Goal: Information Seeking & Learning: Learn about a topic

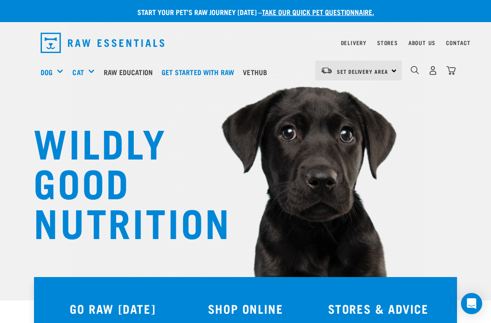
click at [274, 73] on link "Vethub" at bounding box center [257, 71] width 33 height 35
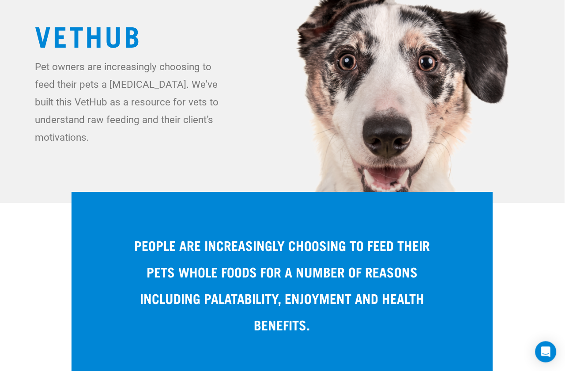
scroll to position [0, 0]
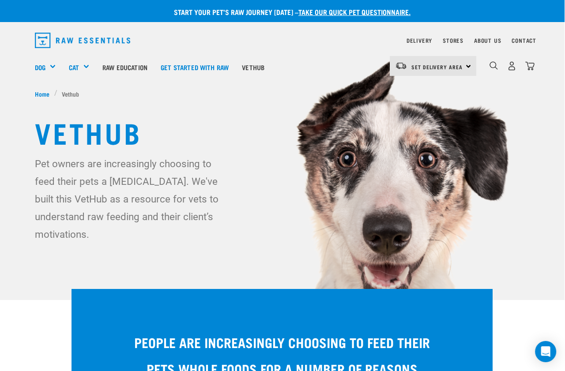
click at [138, 67] on link "Raw Education" at bounding box center [125, 66] width 58 height 35
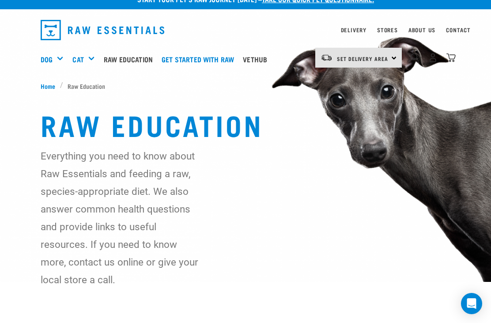
scroll to position [12, 0]
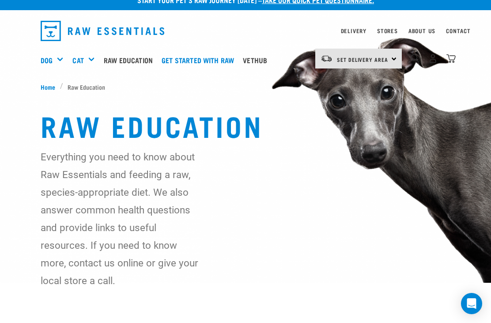
click at [0, 0] on div "Common Health Concerns" at bounding box center [0, 0] width 0 height 0
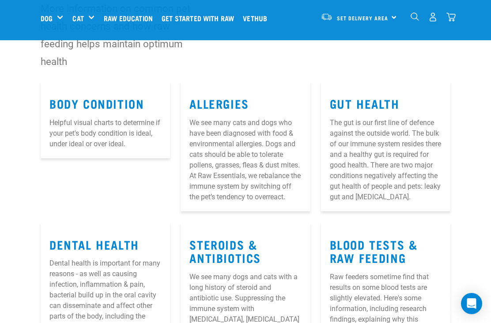
scroll to position [95, 0]
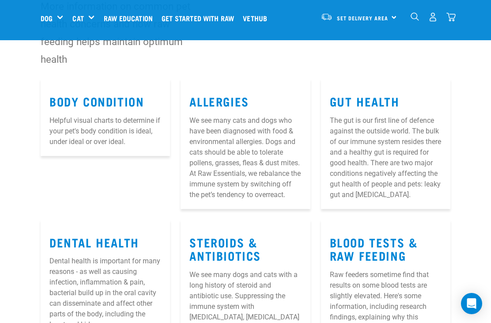
click at [230, 148] on p "We see many cats and dogs who have been diagnosed with food & environmental all…" at bounding box center [245, 157] width 112 height 85
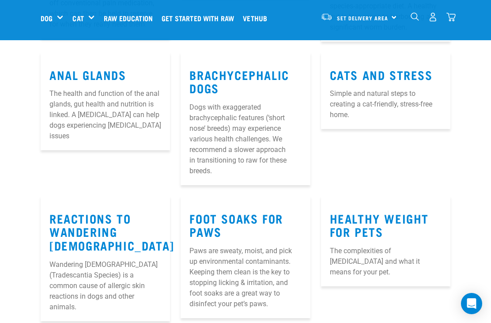
scroll to position [679, 0]
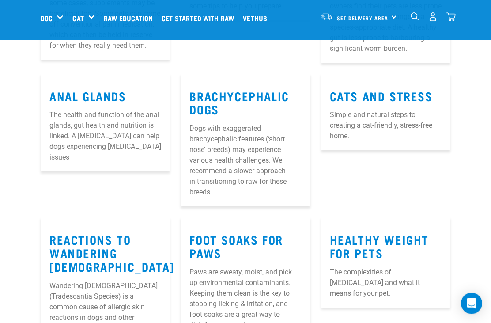
click at [259, 260] on h3 "Foot Soaks for Paws" at bounding box center [245, 246] width 112 height 27
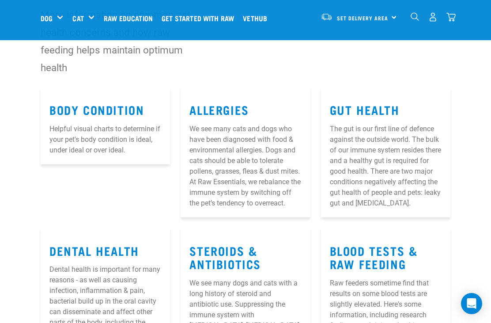
scroll to position [77, 0]
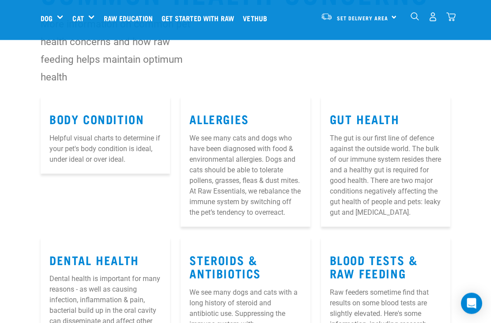
click at [244, 122] on link "Allergies" at bounding box center [218, 119] width 59 height 7
click at [232, 122] on link "Allergies" at bounding box center [218, 119] width 59 height 7
